Goal: Information Seeking & Learning: Compare options

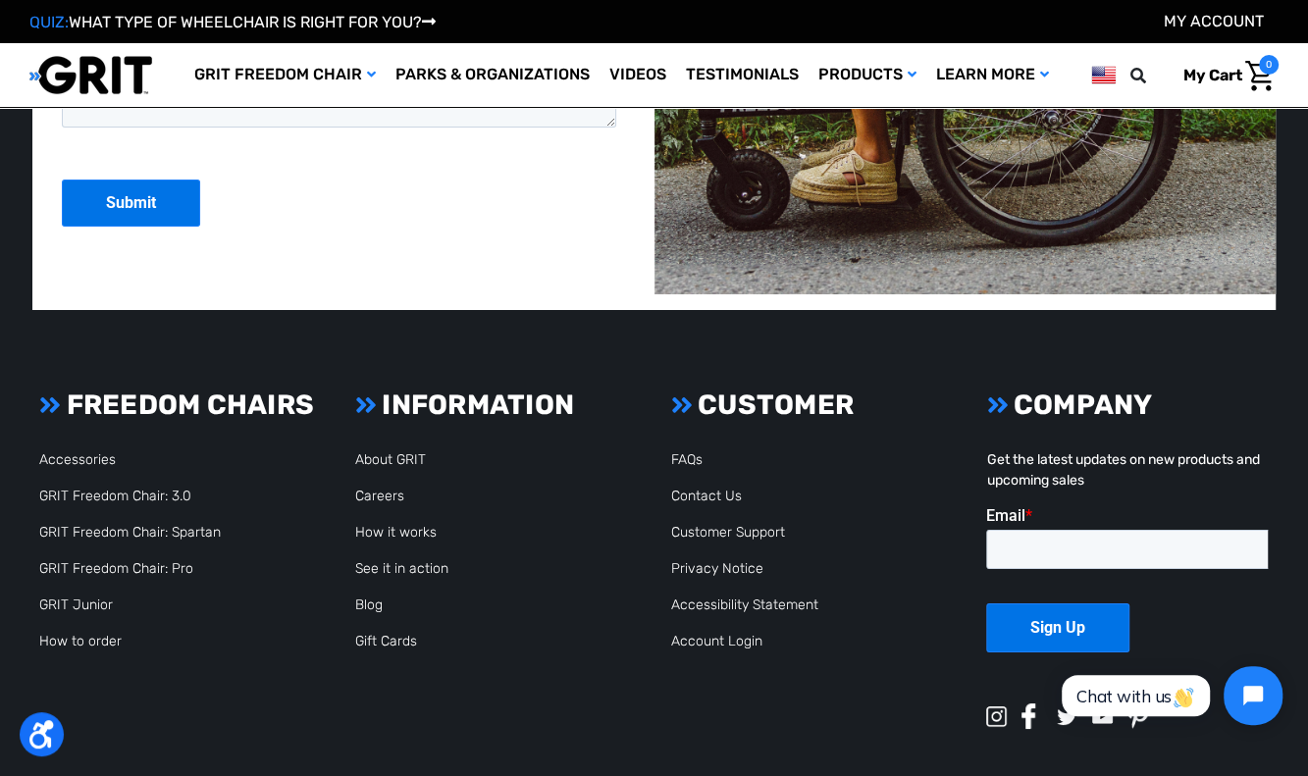
scroll to position [4458, 0]
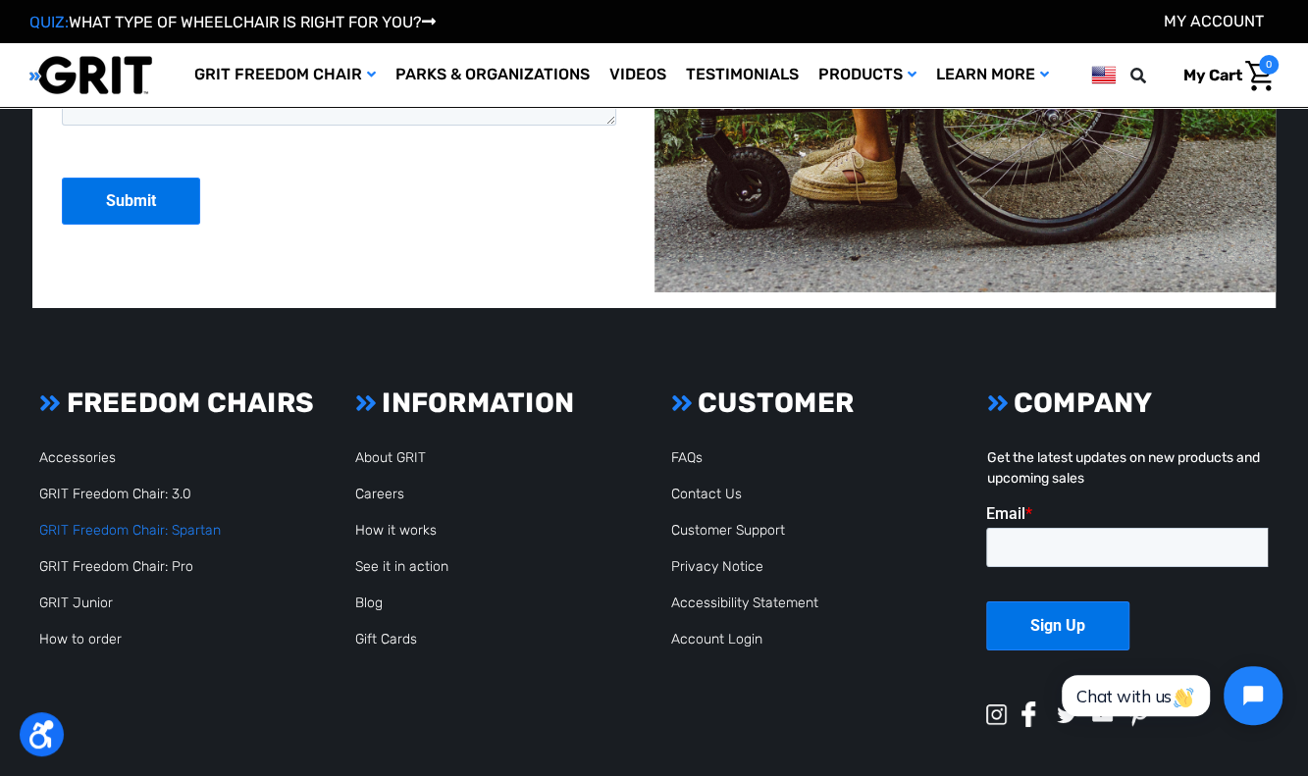
click at [141, 528] on link "GRIT Freedom Chair: Spartan" at bounding box center [129, 530] width 181 height 17
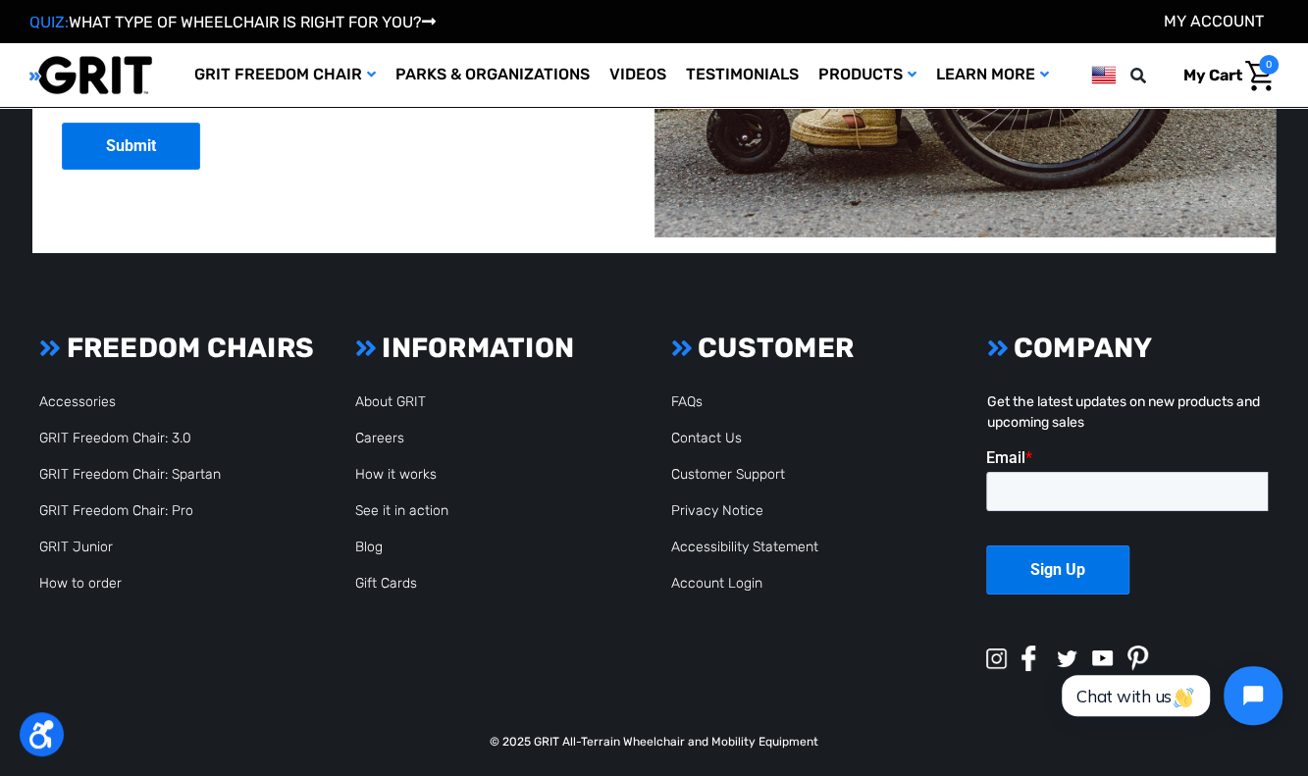
scroll to position [4525, 0]
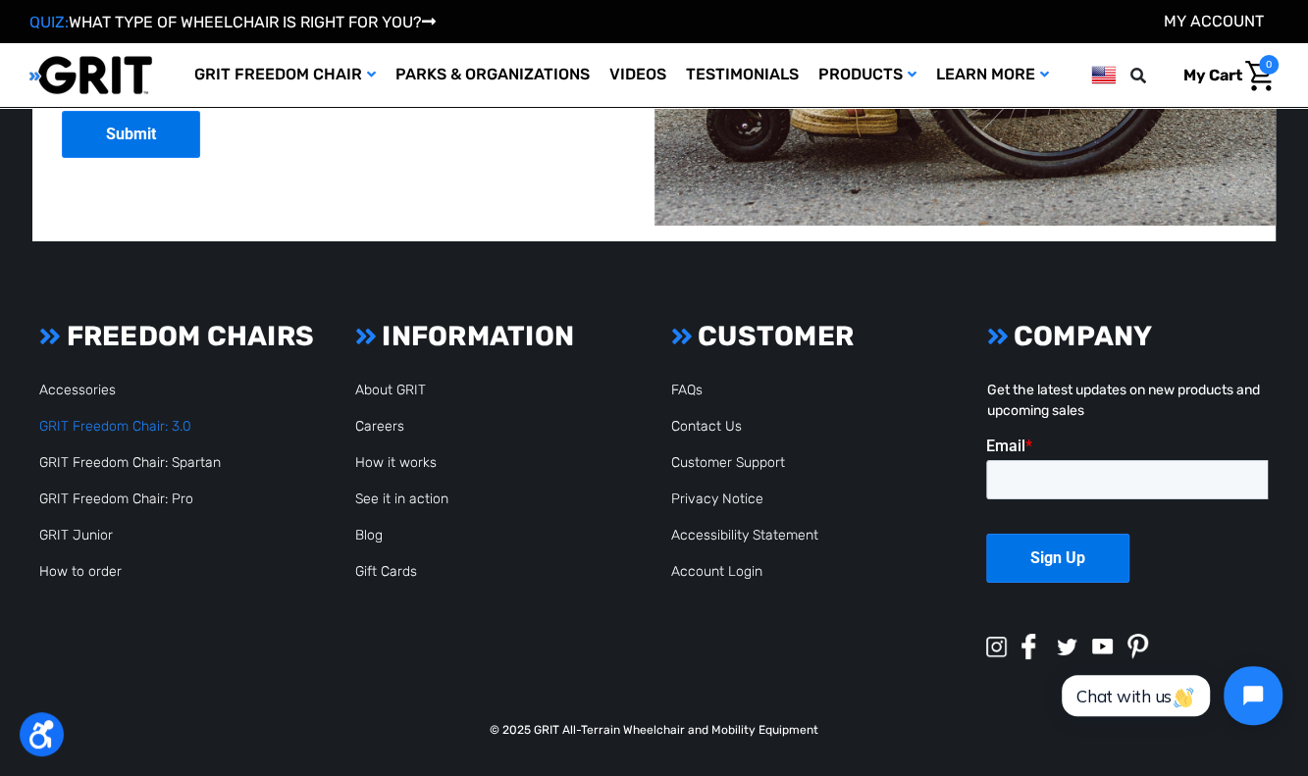
click at [148, 421] on link "GRIT Freedom Chair: 3.0" at bounding box center [115, 426] width 152 height 17
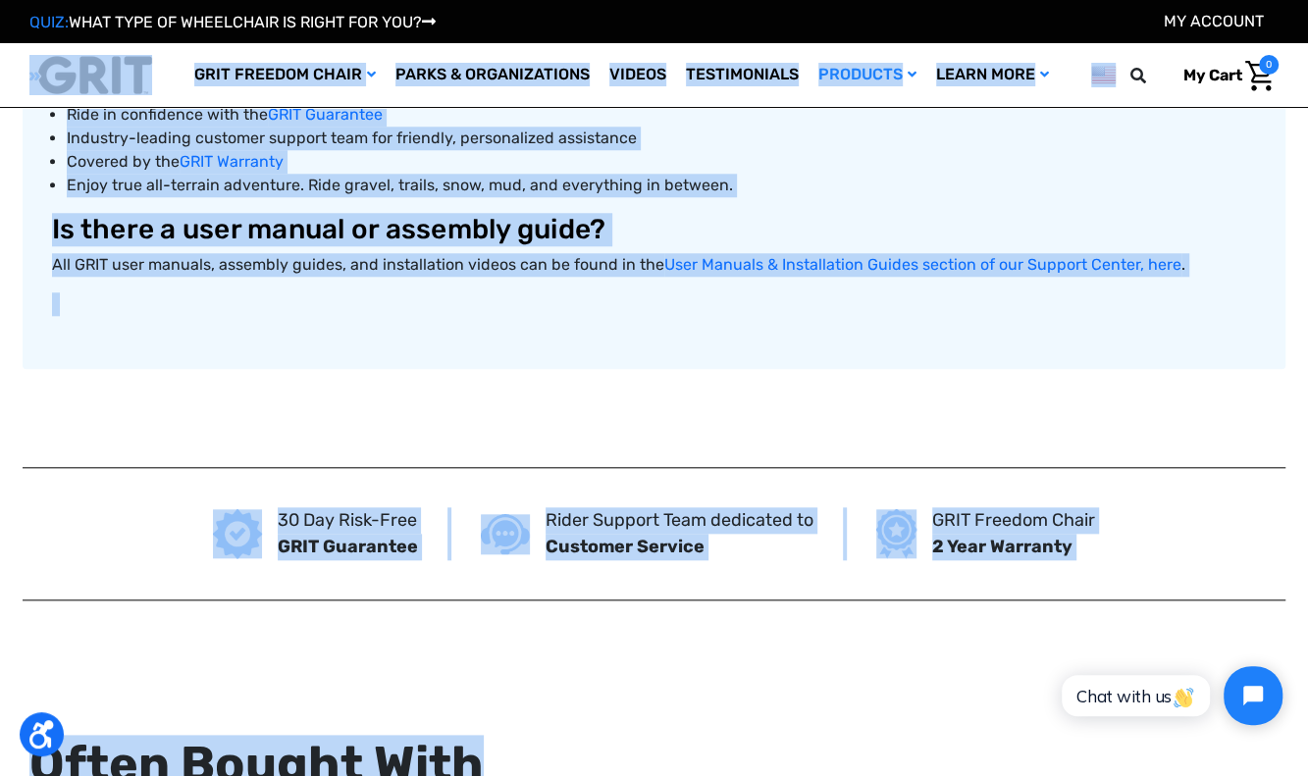
scroll to position [1253, 0]
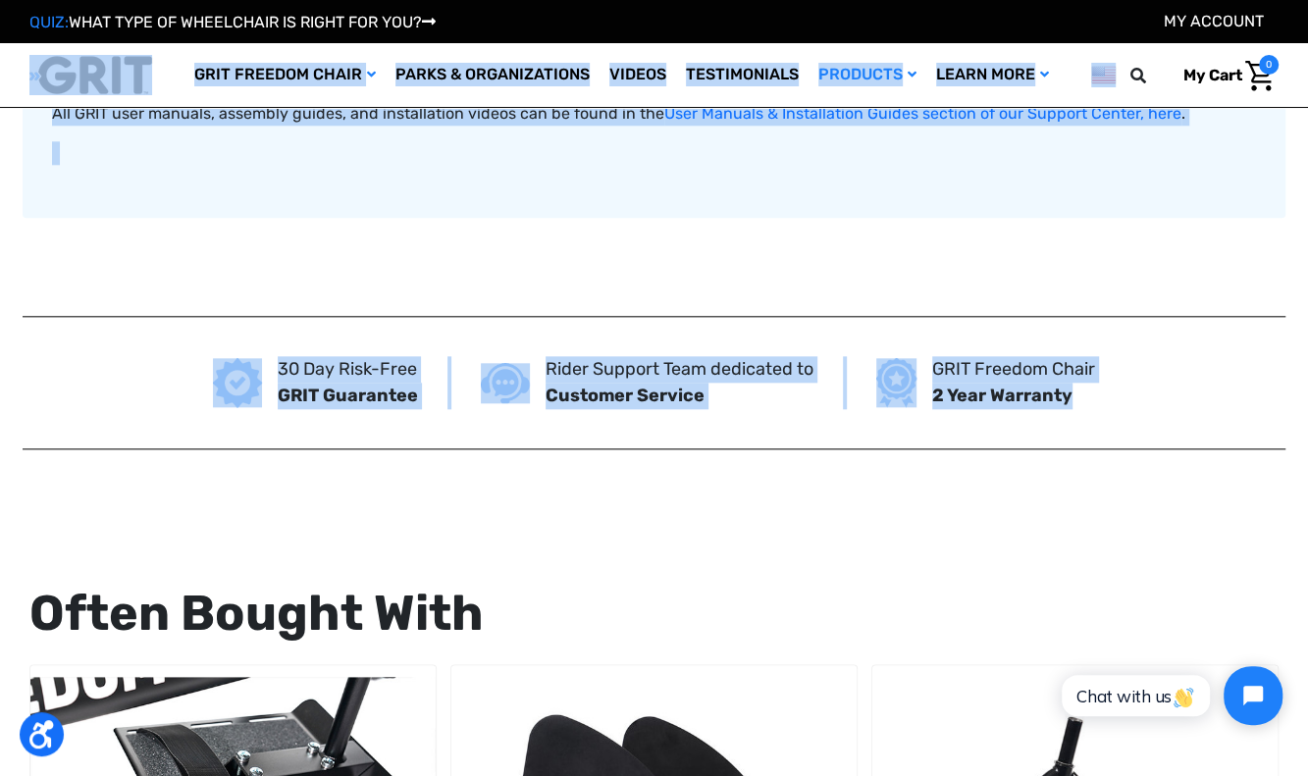
drag, startPoint x: 30, startPoint y: 50, endPoint x: 1157, endPoint y: 436, distance: 1191.5
copy body "Search GRIT Freedom Chair Shop All Parks & Organizations Videos Testimonials Sh…"
